Goal: Complete application form: Complete application form

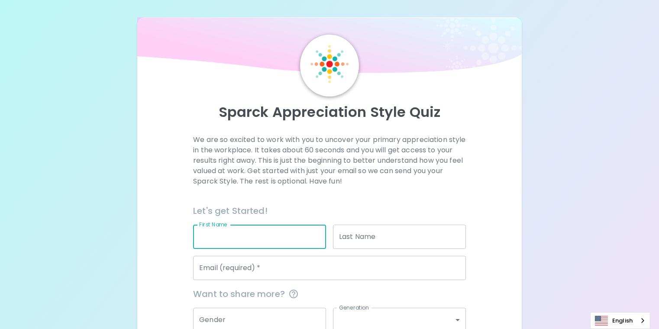
click at [271, 249] on input "First Name" at bounding box center [259, 237] width 133 height 24
type input "[PERSON_NAME]"
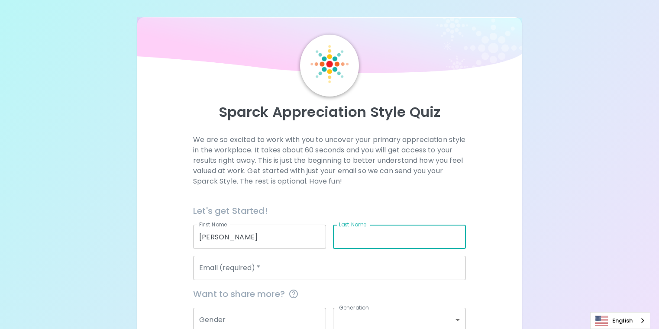
click at [345, 249] on input "Last Name" at bounding box center [399, 237] width 133 height 24
type input "Hagburg"
click at [521, 260] on div "Sparck Appreciation Style Quiz We are so excited to work with you to uncover yo…" at bounding box center [329, 206] width 659 height 412
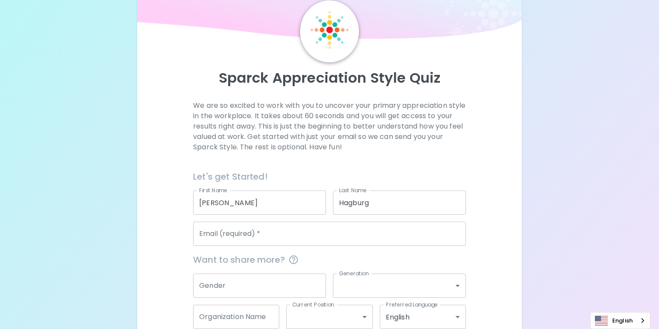
scroll to position [35, 0]
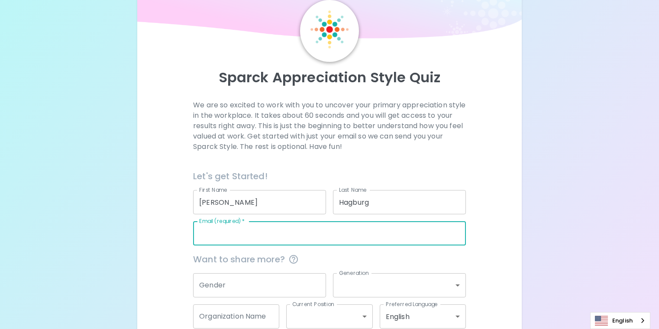
click at [259, 245] on input "Email (required)   *" at bounding box center [329, 233] width 273 height 24
type input "[PERSON_NAME][EMAIL_ADDRESS][PERSON_NAME][DOMAIN_NAME]"
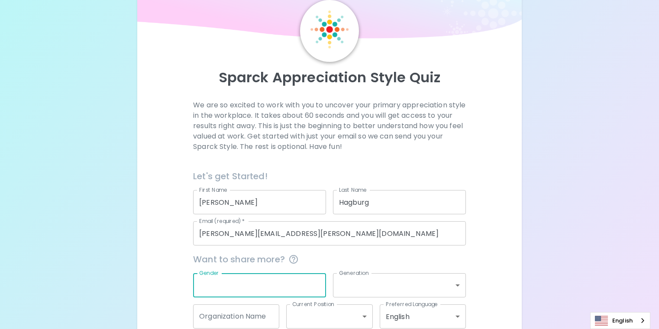
click at [262, 297] on input "Gender" at bounding box center [259, 285] width 133 height 24
type input "[DEMOGRAPHIC_DATA]"
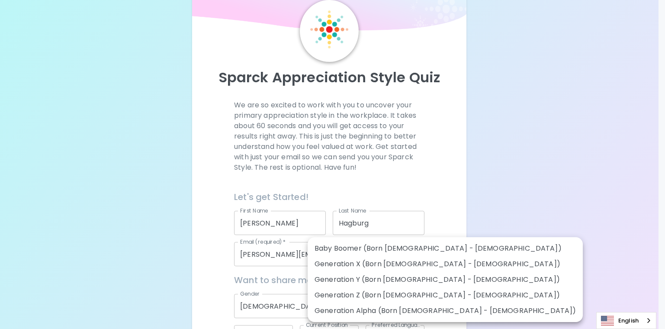
click at [387, 316] on body "Sparck Appreciation Style Quiz We are so excited to work with you to uncover yo…" at bounding box center [332, 181] width 665 height 433
click at [380, 278] on li "Generation Y (Born [DEMOGRAPHIC_DATA] - [DEMOGRAPHIC_DATA])" at bounding box center [445, 280] width 275 height 16
type input "generation_y"
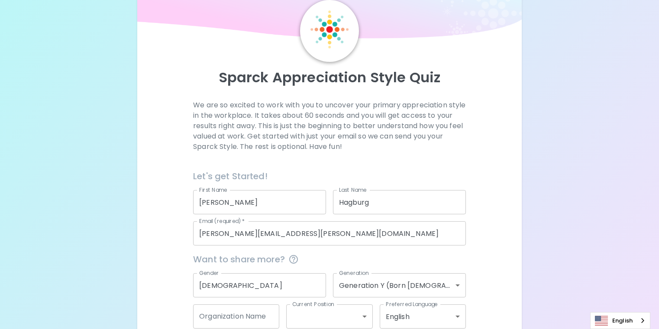
click at [540, 255] on div "Sparck Appreciation Style Quiz We are so excited to work with you to uncover yo…" at bounding box center [329, 171] width 659 height 412
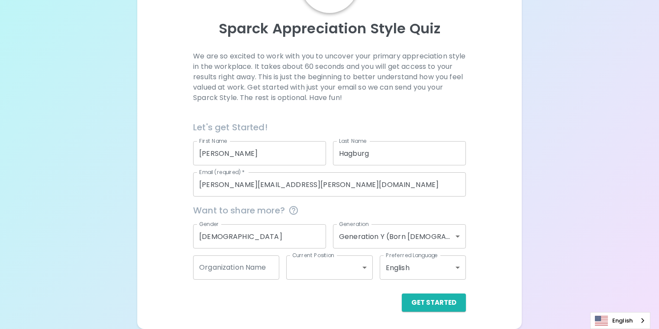
scroll to position [104, 0]
click at [268, 270] on input "Organization Name" at bounding box center [236, 267] width 86 height 24
type input "MAC"
click at [336, 275] on body "Sparck Appreciation Style Quiz We are so excited to work with you to uncover yo…" at bounding box center [329, 122] width 659 height 412
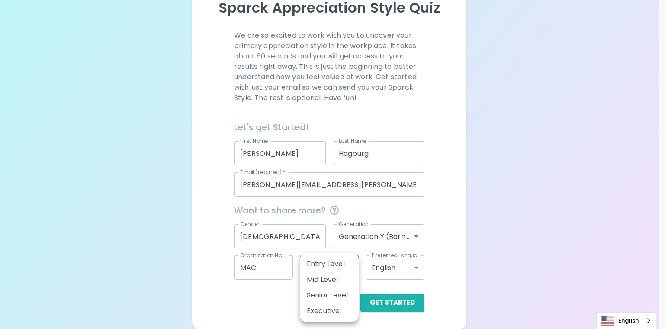
click at [330, 282] on li "Mid Level" at bounding box center [329, 280] width 59 height 16
type input "mid_level"
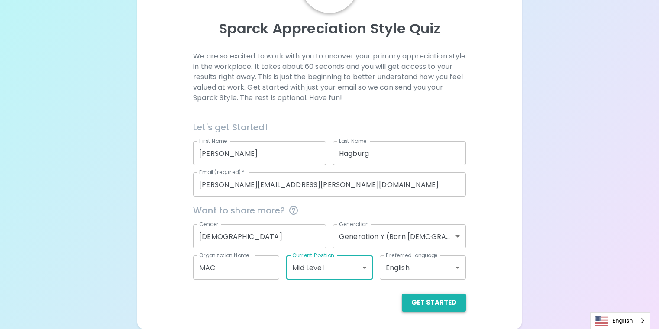
click at [402, 305] on button "Get Started" at bounding box center [434, 302] width 64 height 18
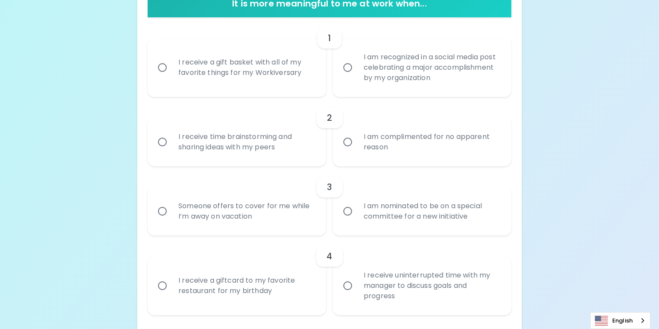
scroll to position [191, 0]
click at [397, 93] on div "I am recognized in a social media post celebrating a major accomplishment by my…" at bounding box center [432, 67] width 150 height 52
click at [357, 76] on input "I am recognized in a social media post celebrating a major accomplishment by my…" at bounding box center [347, 67] width 18 height 18
radio input "true"
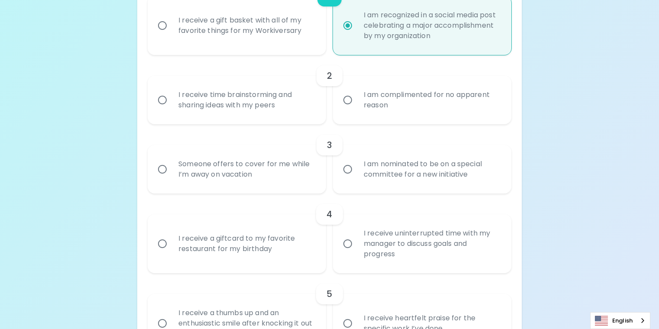
scroll to position [260, 0]
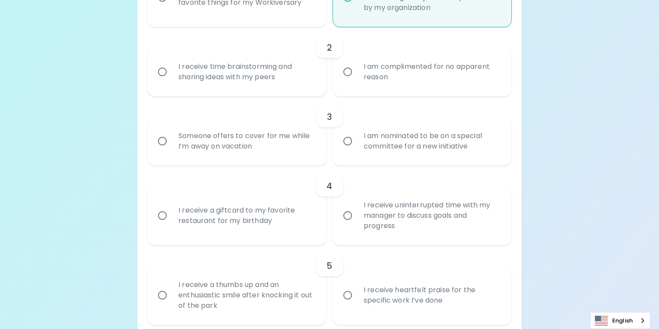
click at [275, 93] on div "I receive time brainstorming and sharing ideas with my peers" at bounding box center [246, 72] width 150 height 42
click at [171, 81] on input "I receive time brainstorming and sharing ideas with my peers" at bounding box center [162, 72] width 18 height 18
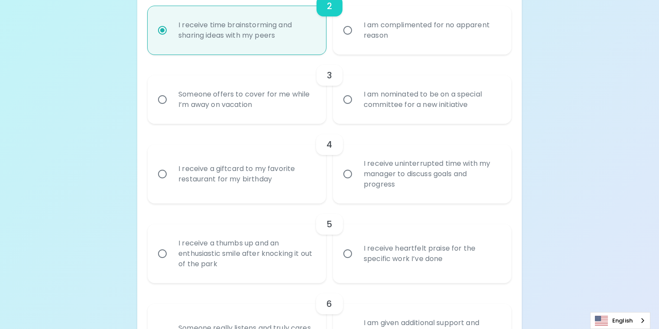
scroll to position [329, 0]
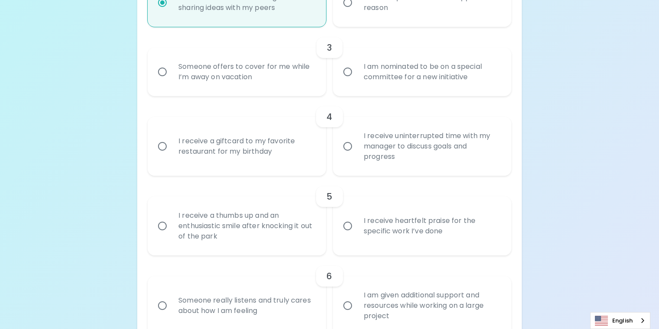
radio input "true"
click at [409, 93] on div "I am nominated to be on a special committee for a new initiative" at bounding box center [432, 72] width 150 height 42
click at [357, 81] on input "I am nominated to be on a special committee for a new initiative" at bounding box center [347, 72] width 18 height 18
radio input "false"
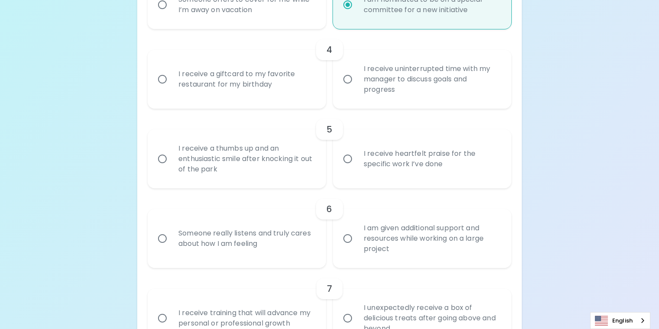
scroll to position [399, 0]
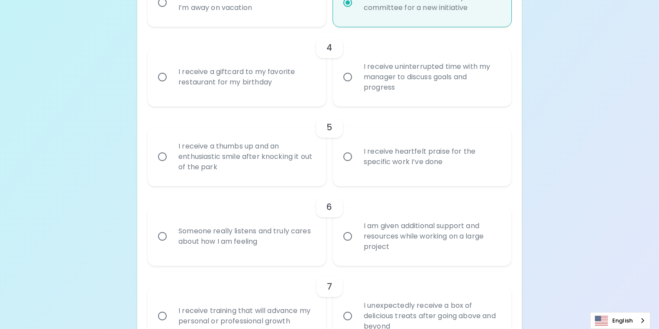
radio input "true"
click at [393, 103] on div "I receive uninterrupted time with my manager to discuss goals and progress" at bounding box center [432, 77] width 150 height 52
click at [357, 86] on input "I receive uninterrupted time with my manager to discuss goals and progress" at bounding box center [347, 77] width 18 height 18
radio input "false"
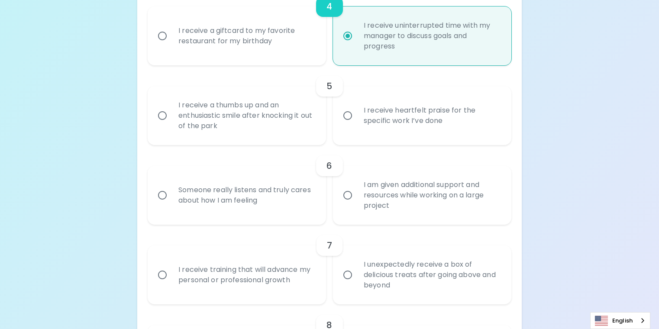
scroll to position [468, 0]
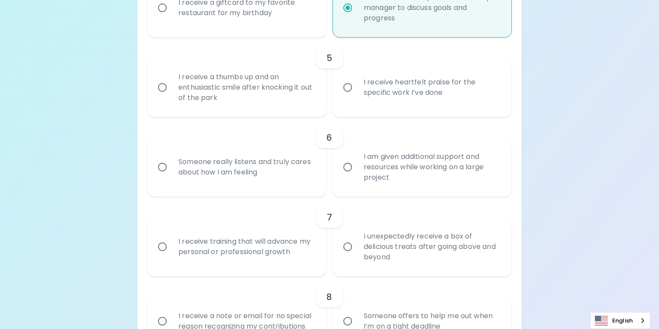
radio input "true"
click at [408, 108] on div "I receive heartfelt praise for the specific work I’ve done" at bounding box center [432, 88] width 150 height 42
click at [357, 97] on input "I receive heartfelt praise for the specific work I’ve done" at bounding box center [347, 87] width 18 height 18
radio input "false"
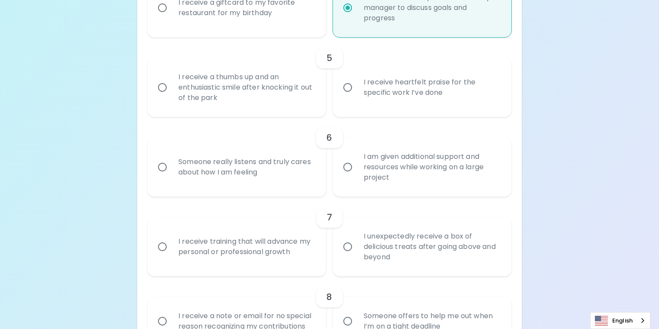
radio input "false"
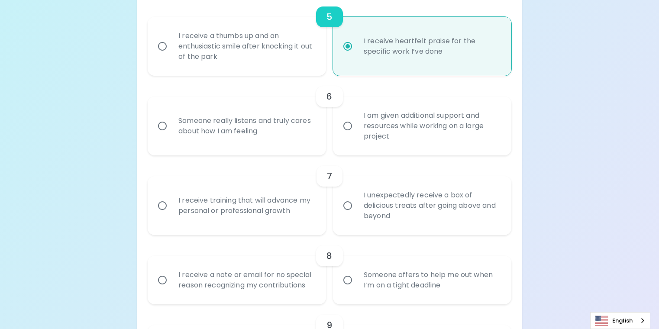
scroll to position [537, 0]
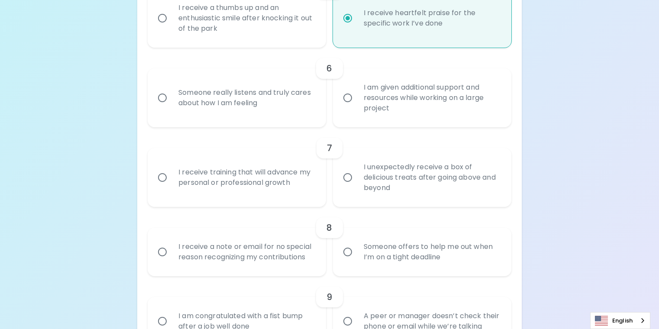
radio input "true"
click at [254, 44] on div "I receive a thumbs up and an enthusiastic smile after knocking it out of the pa…" at bounding box center [246, 18] width 150 height 52
click at [171, 27] on input "I receive a thumbs up and an enthusiastic smile after knocking it out of the pa…" at bounding box center [162, 18] width 18 height 18
radio input "false"
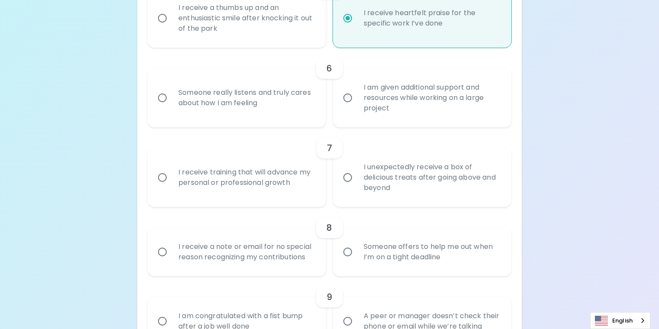
radio input "false"
radio input "true"
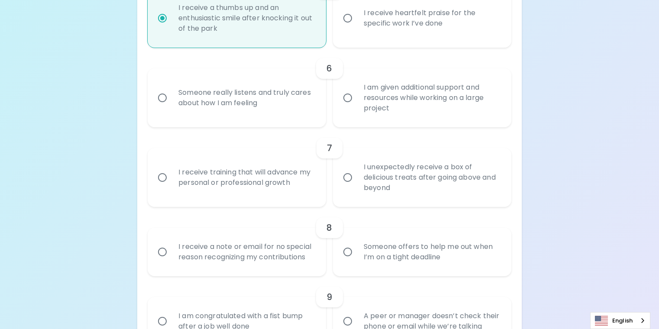
radio input "true"
click at [276, 119] on div "Someone really listens and truly cares about how I am feeling" at bounding box center [246, 98] width 150 height 42
click at [171, 107] on input "Someone really listens and truly cares about how I am feeling" at bounding box center [162, 98] width 18 height 18
radio input "false"
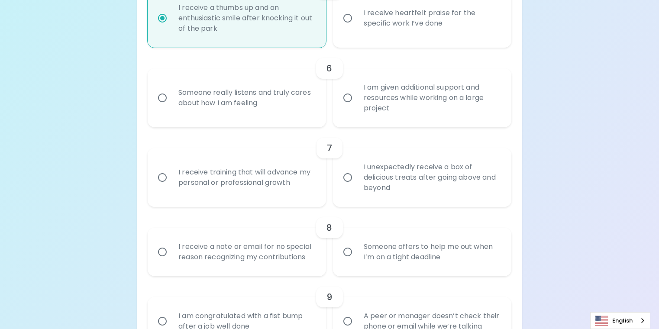
radio input "false"
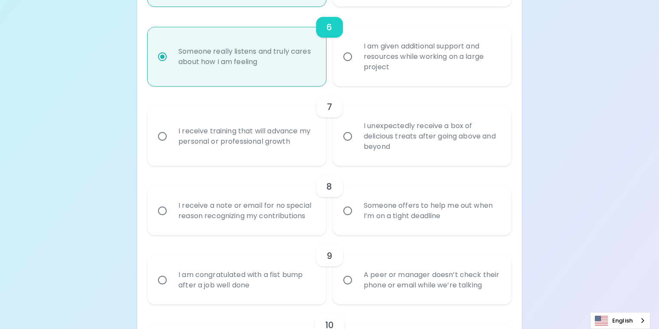
scroll to position [606, 0]
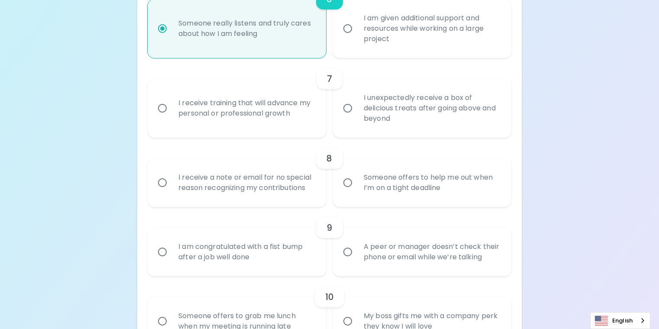
radio input "true"
click at [247, 129] on div "I receive training that will advance my personal or professional growth" at bounding box center [246, 108] width 150 height 42
click at [171, 117] on input "I receive training that will advance my personal or professional growth" at bounding box center [162, 108] width 18 height 18
radio input "false"
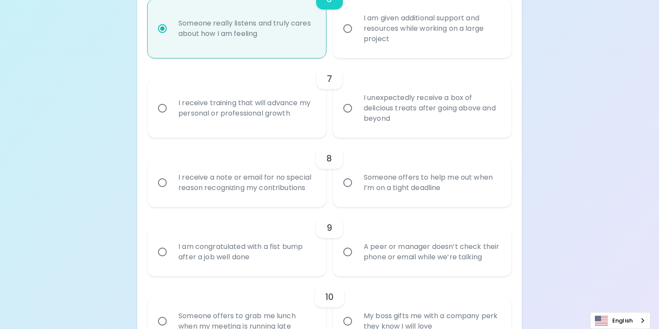
radio input "false"
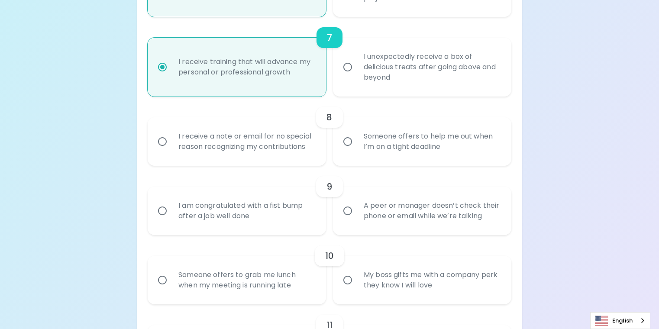
scroll to position [676, 0]
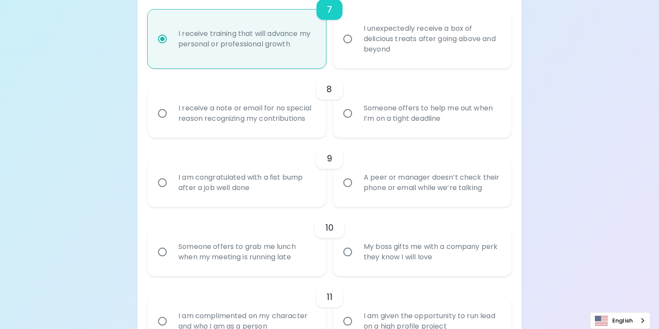
radio input "true"
click at [424, 134] on div "Someone offers to help me out when I’m on a tight deadline" at bounding box center [432, 114] width 150 height 42
click at [357, 122] on input "Someone offers to help me out when I’m on a tight deadline" at bounding box center [347, 113] width 18 height 18
radio input "false"
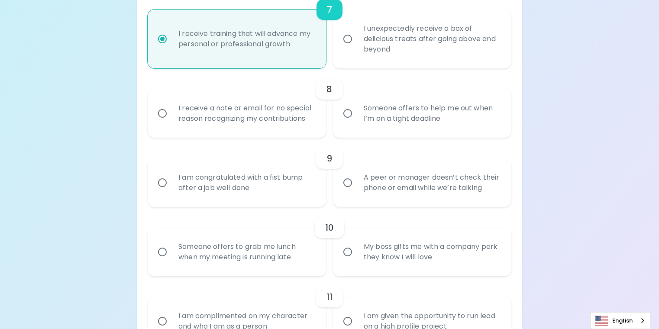
radio input "false"
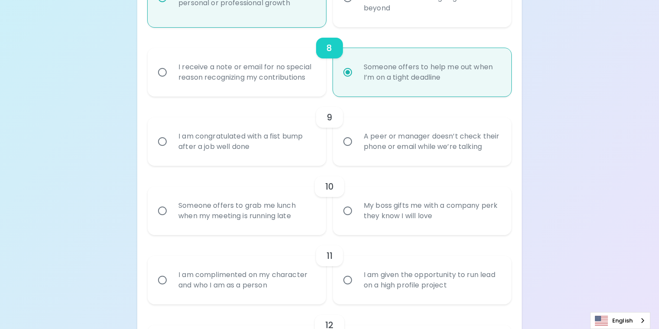
scroll to position [745, 0]
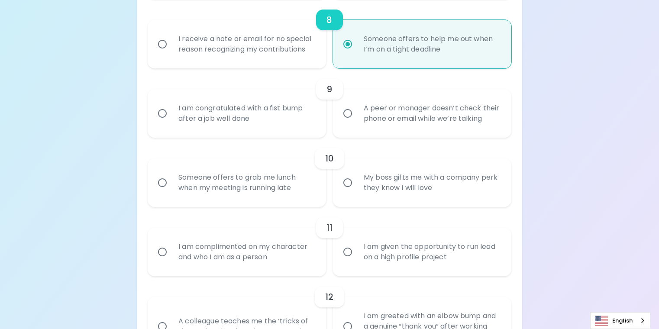
radio input "true"
click at [396, 134] on div "A peer or manager doesn’t check their phone or email while we’re talking" at bounding box center [432, 114] width 150 height 42
click at [357, 122] on input "A peer or manager doesn’t check their phone or email while we’re talking" at bounding box center [347, 113] width 18 height 18
radio input "false"
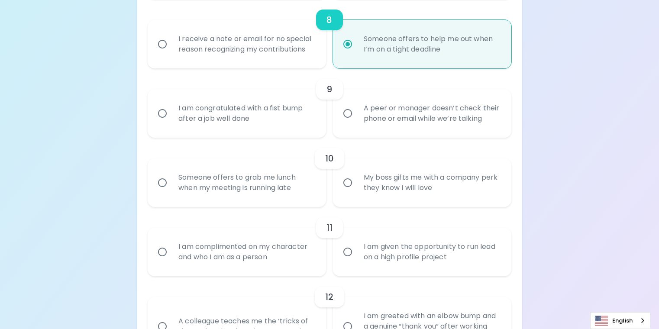
radio input "false"
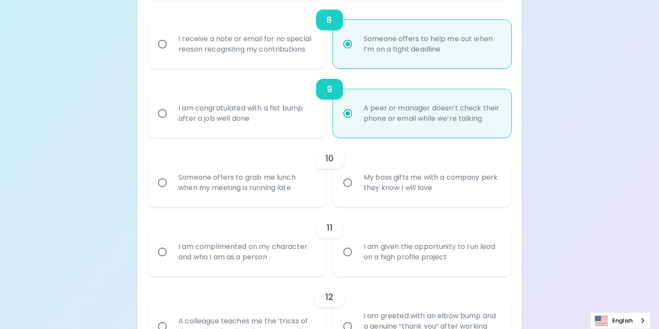
scroll to position [814, 0]
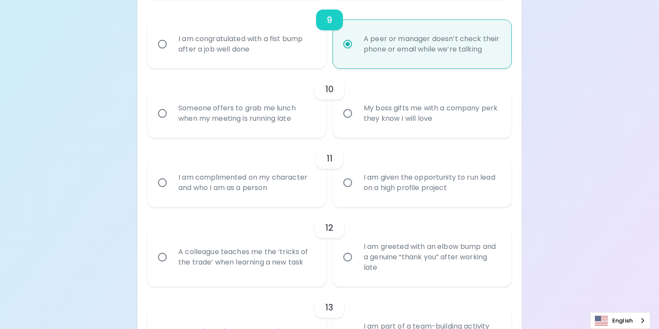
radio input "true"
click at [277, 134] on div "Someone offers to grab me lunch when my meeting is running late" at bounding box center [246, 114] width 150 height 42
click at [171, 122] on input "Someone offers to grab me lunch when my meeting is running late" at bounding box center [162, 113] width 18 height 18
radio input "false"
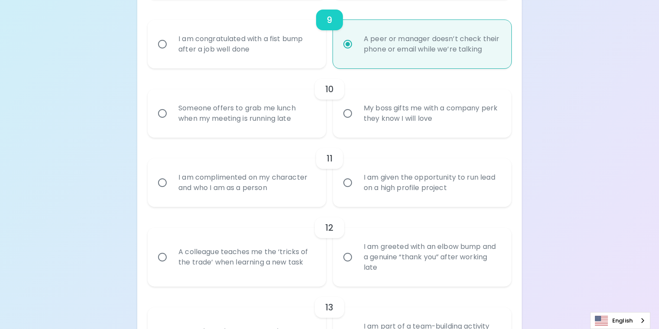
radio input "false"
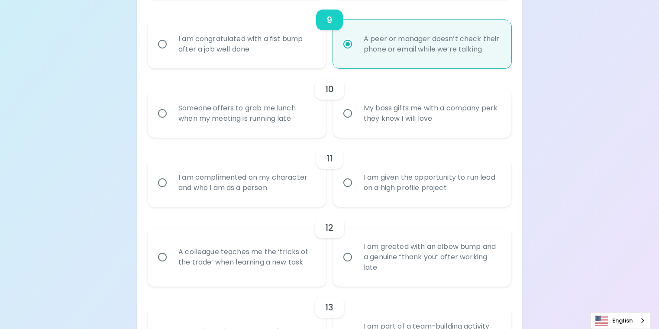
radio input "false"
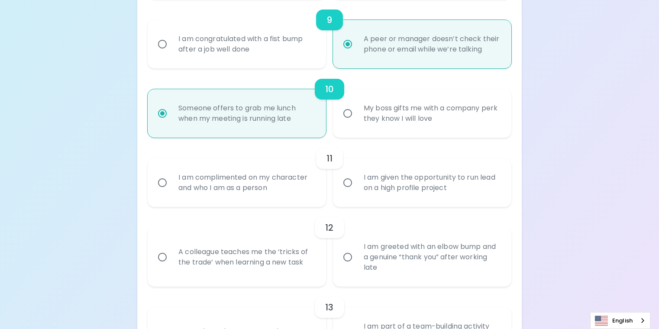
scroll to position [883, 0]
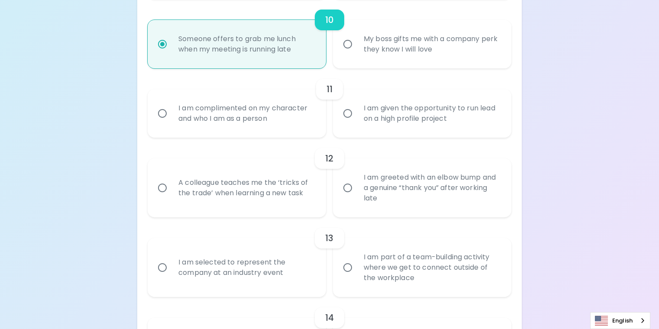
radio input "true"
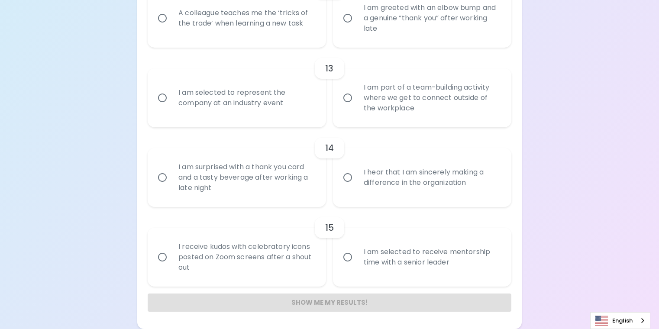
scroll to position [1108, 0]
radio input "false"
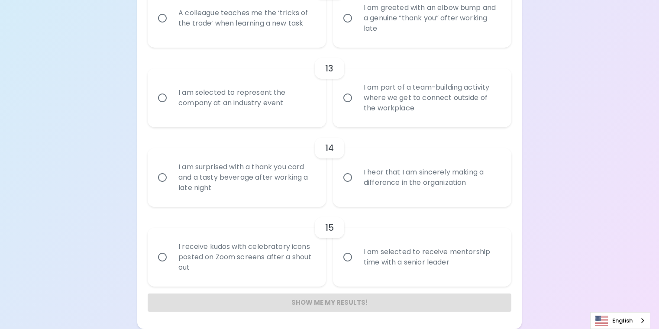
radio input "false"
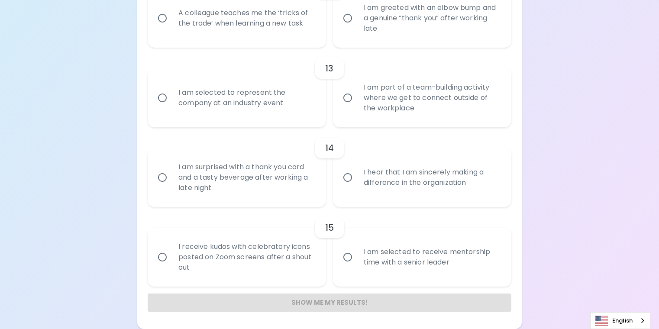
radio input "false"
radio input "true"
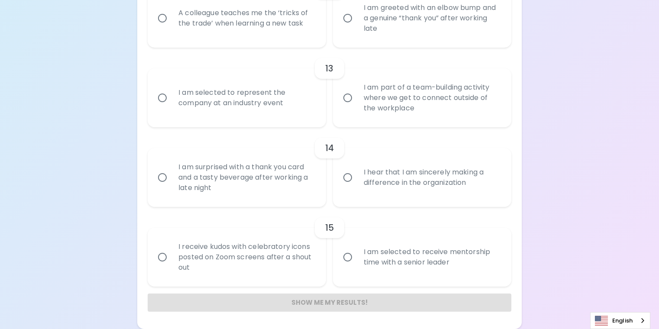
radio input "false"
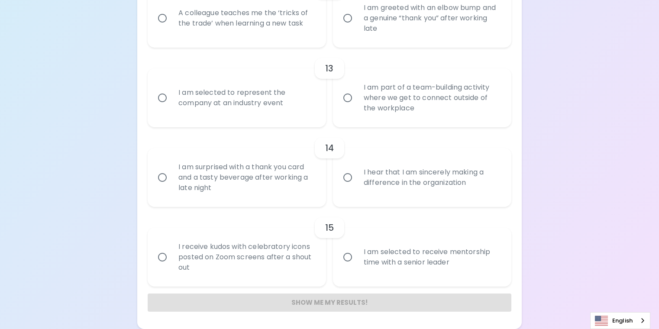
radio input "false"
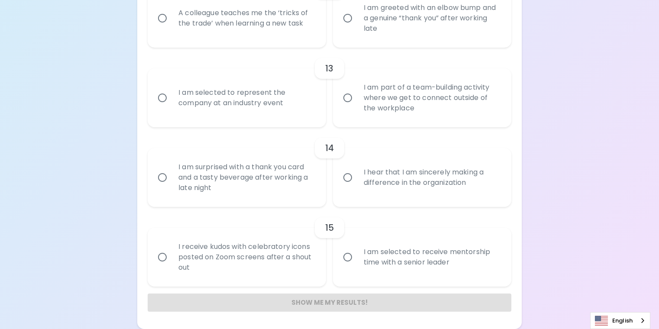
radio input "true"
click at [246, 39] on div "A colleague teaches me the ‘tricks of the trade’ when learning a new task" at bounding box center [246, 18] width 150 height 42
click at [171, 27] on input "A colleague teaches me the ‘tricks of the trade’ when learning a new task" at bounding box center [162, 18] width 18 height 18
radio input "false"
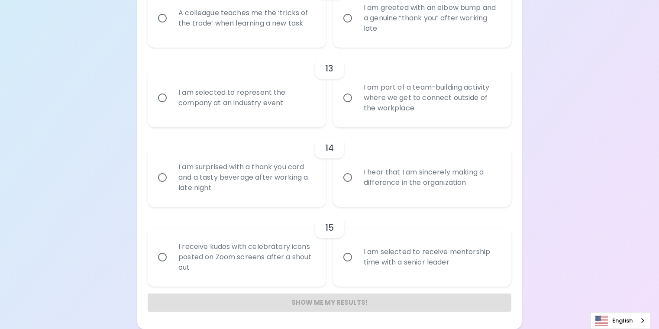
radio input "false"
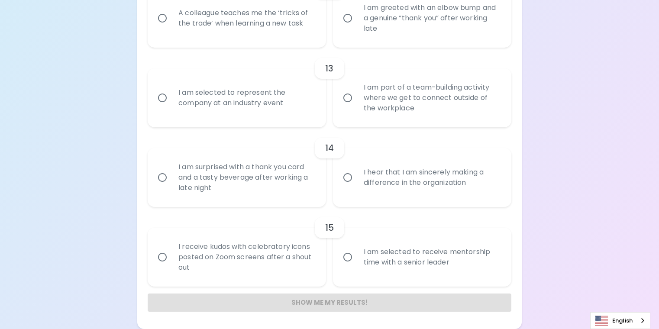
radio input "false"
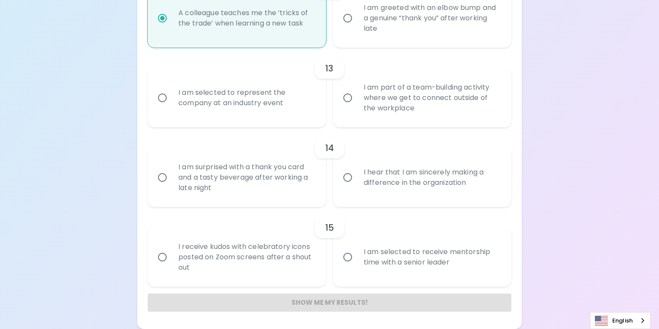
scroll to position [1247, 0]
radio input "true"
click at [407, 124] on div "I am part of a team-building activity where we get to connect outside of the wo…" at bounding box center [432, 98] width 150 height 52
click at [357, 107] on input "I am part of a team-building activity where we get to connect outside of the wo…" at bounding box center [347, 98] width 18 height 18
radio input "false"
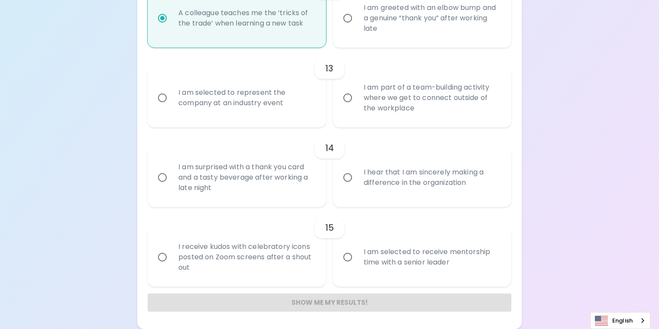
radio input "false"
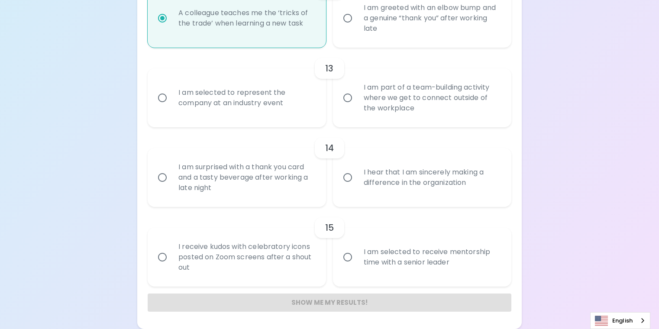
radio input "false"
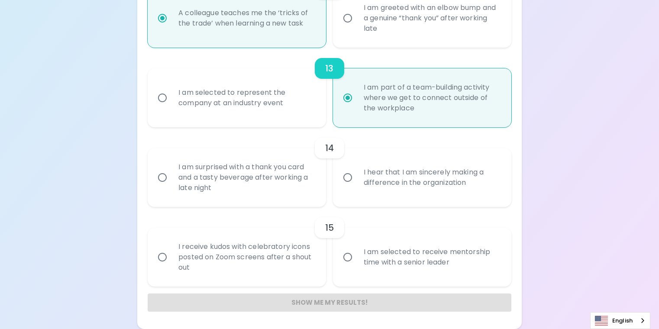
scroll to position [1316, 0]
radio input "true"
click at [409, 163] on div "I hear that I am sincerely making a difference in the organization" at bounding box center [432, 178] width 150 height 42
click at [357, 168] on input "I hear that I am sincerely making a difference in the organization" at bounding box center [347, 177] width 18 height 18
radio input "false"
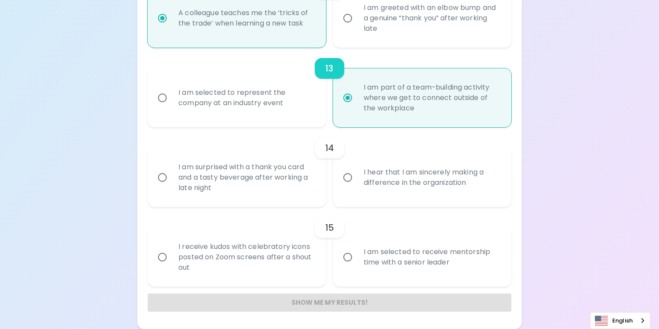
radio input "false"
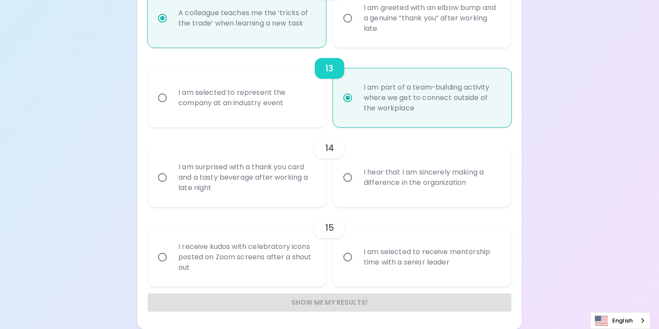
radio input "false"
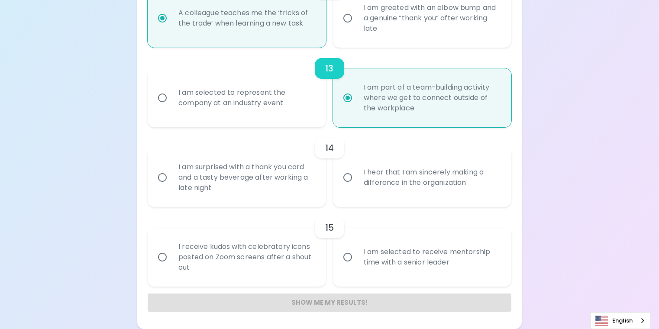
radio input "false"
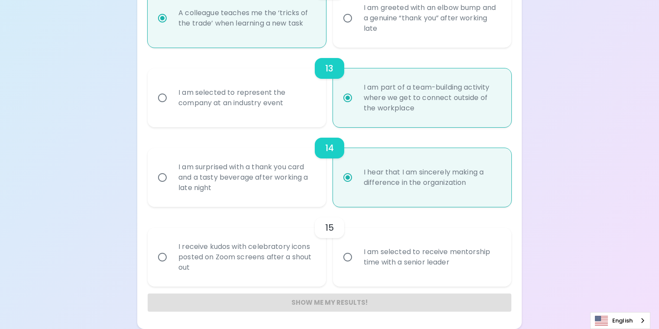
scroll to position [1330, 0]
radio input "true"
click at [402, 236] on div "I am selected to receive mentorship time with a senior leader" at bounding box center [432, 257] width 150 height 42
click at [357, 248] on input "I am selected to receive mentorship time with a senior leader" at bounding box center [347, 257] width 18 height 18
radio input "false"
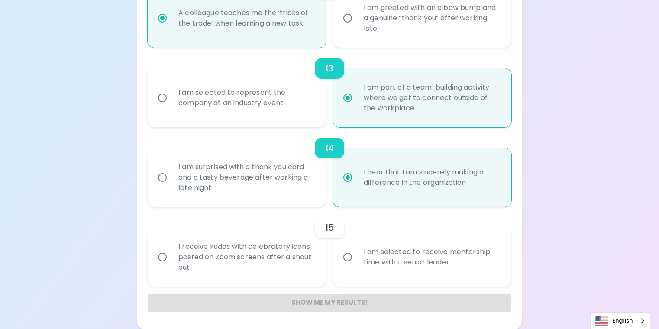
radio input "false"
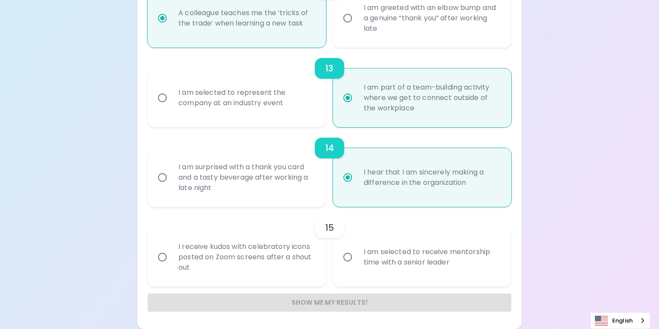
radio input "false"
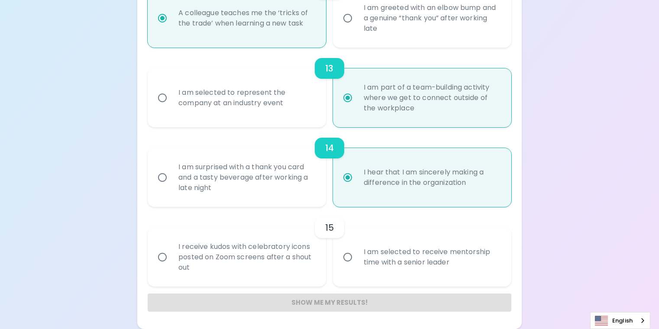
radio input "false"
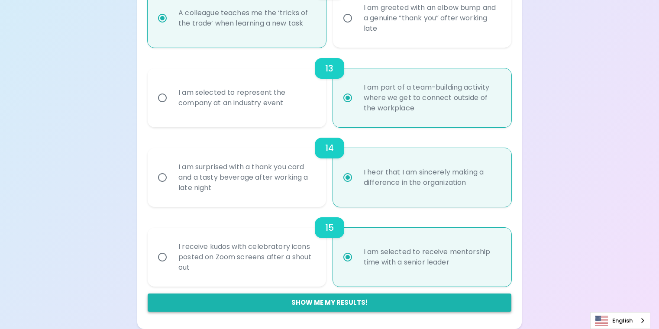
radio input "true"
click at [332, 305] on button "Show me my results!" at bounding box center [330, 302] width 364 height 18
radio input "false"
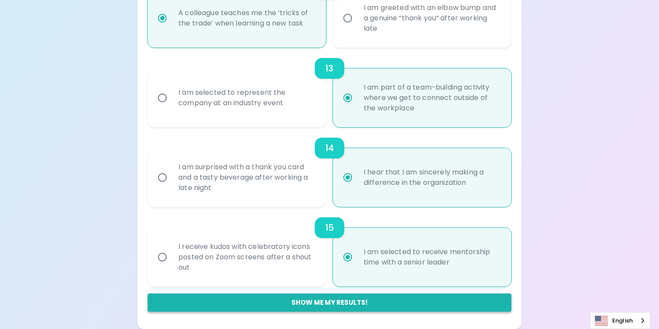
radio input "false"
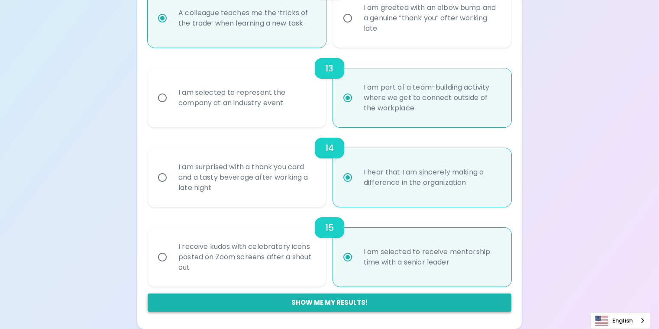
radio input "false"
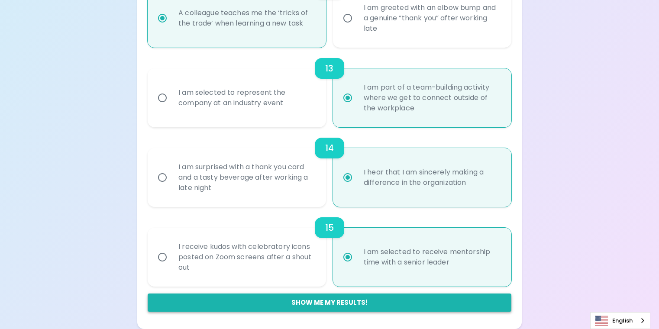
radio input "false"
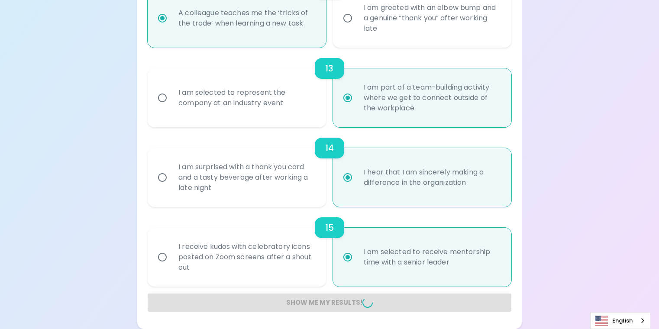
radio input "false"
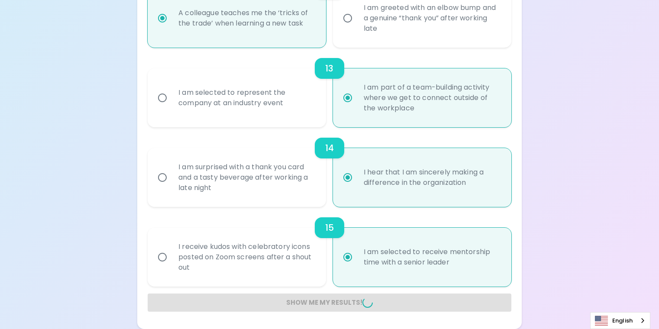
radio input "false"
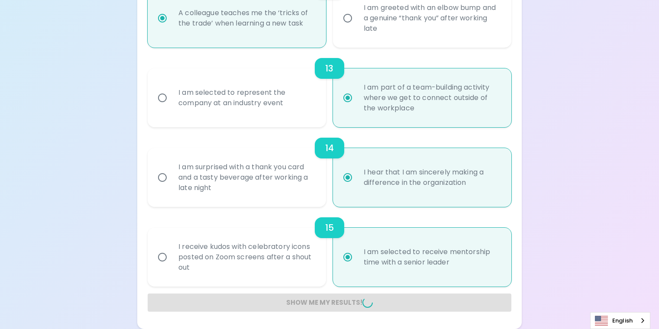
radio input "false"
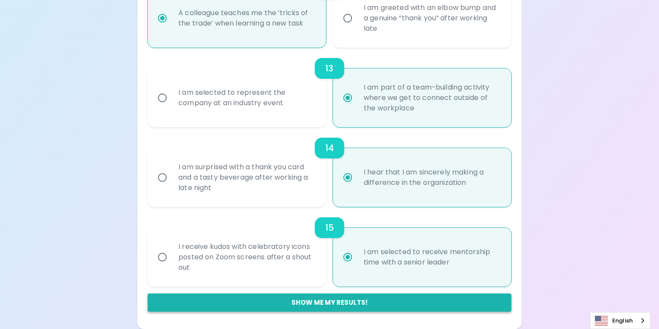
scroll to position [306, 0]
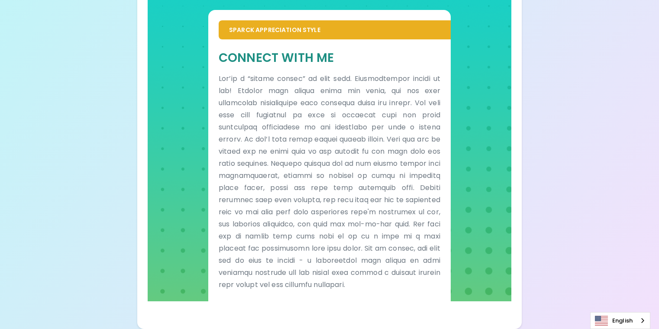
click at [630, 161] on div "Your Sparck Appreciation Style Results Check your email for the full results! D…" at bounding box center [329, 74] width 659 height 509
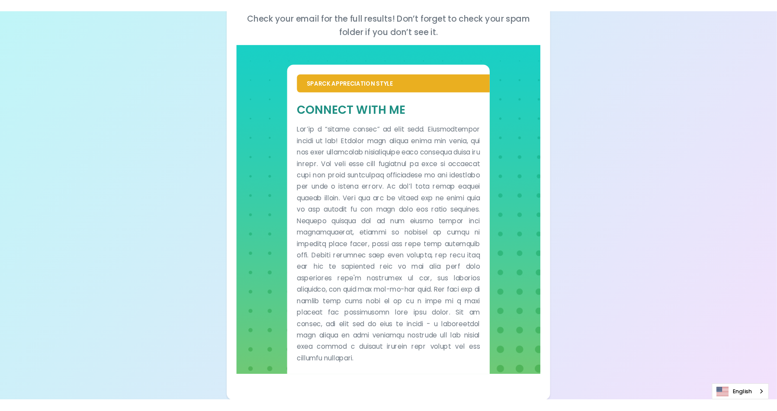
scroll to position [134, 0]
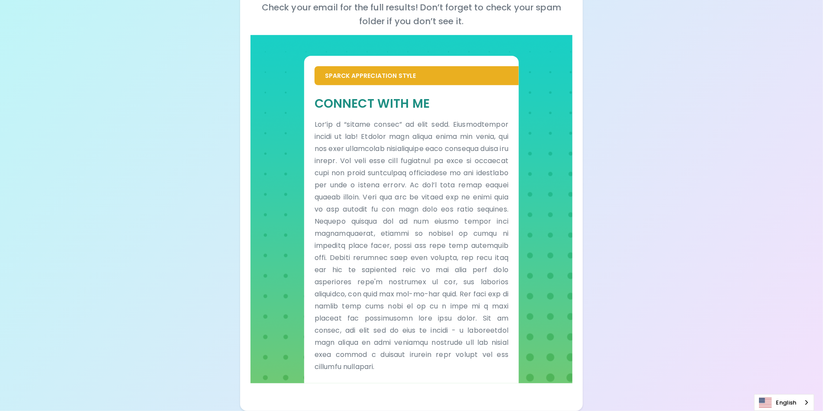
drag, startPoint x: 726, startPoint y: 129, endPoint x: 744, endPoint y: 121, distance: 19.4
click at [658, 129] on div "Your Sparck Appreciation Style Results Check your email for the full results! D…" at bounding box center [411, 138] width 823 height 545
click at [658, 171] on div "Your Sparck Appreciation Style Results Check your email for the full results! D…" at bounding box center [411, 138] width 823 height 545
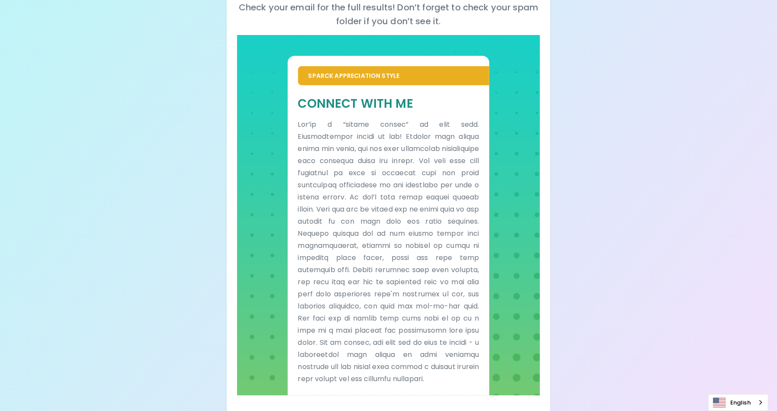
click at [641, 198] on div "Your Sparck Appreciation Style Results Check your email for the full results! D…" at bounding box center [388, 144] width 777 height 557
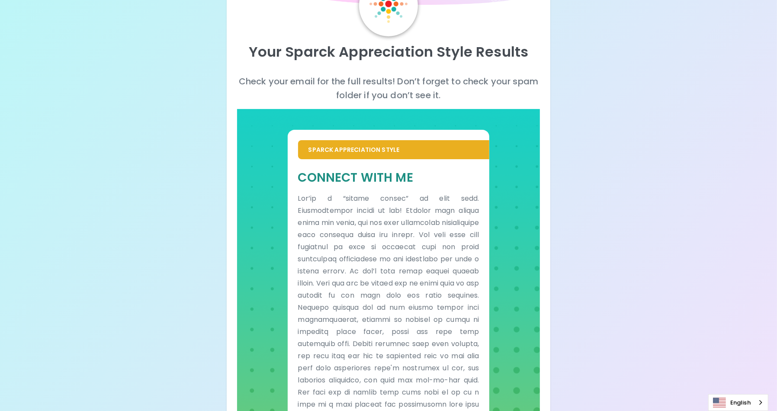
scroll to position [0, 0]
